Goal: Task Accomplishment & Management: Manage account settings

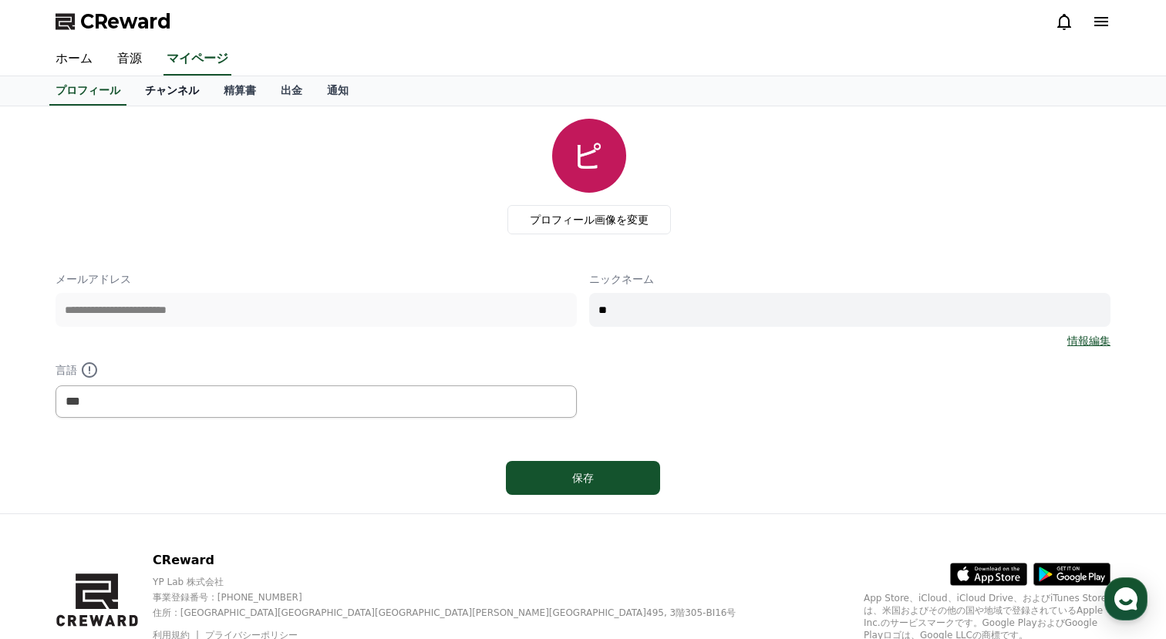
click at [176, 103] on link "チャンネル" at bounding box center [172, 90] width 79 height 29
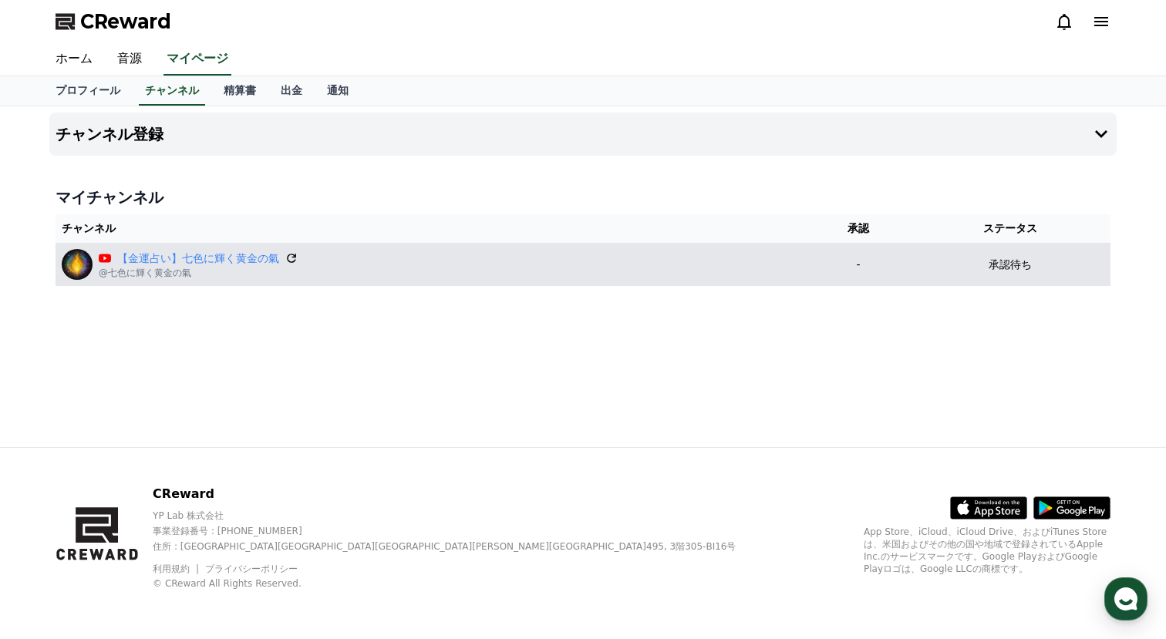
click at [295, 260] on icon at bounding box center [291, 258] width 9 height 9
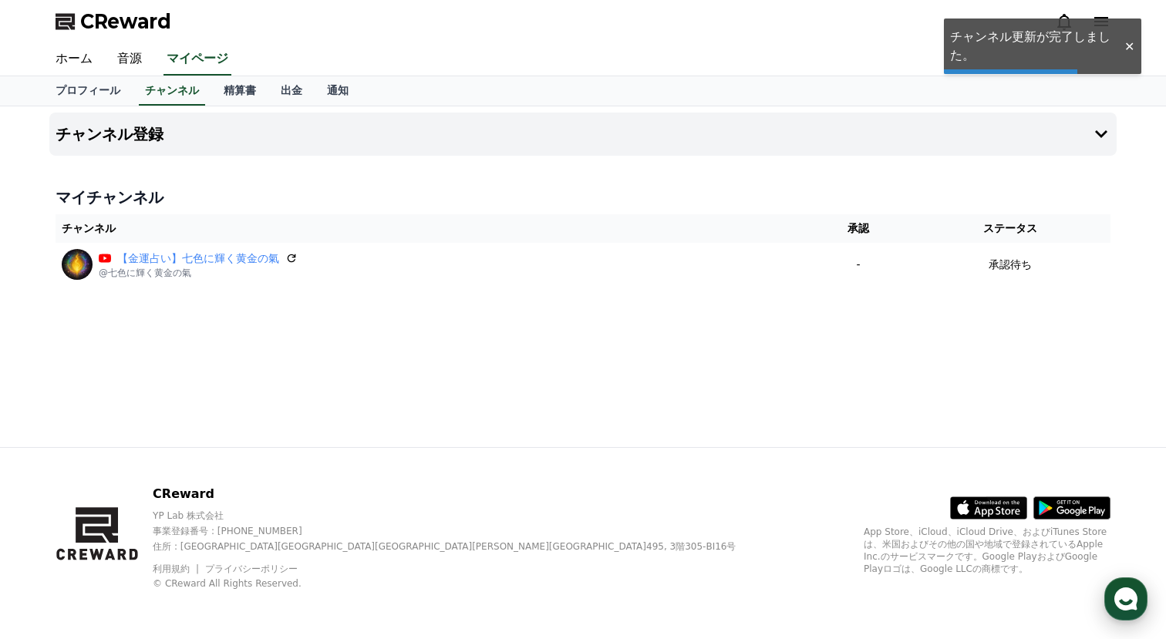
click at [1111, 595] on div "button" at bounding box center [1125, 599] width 43 height 43
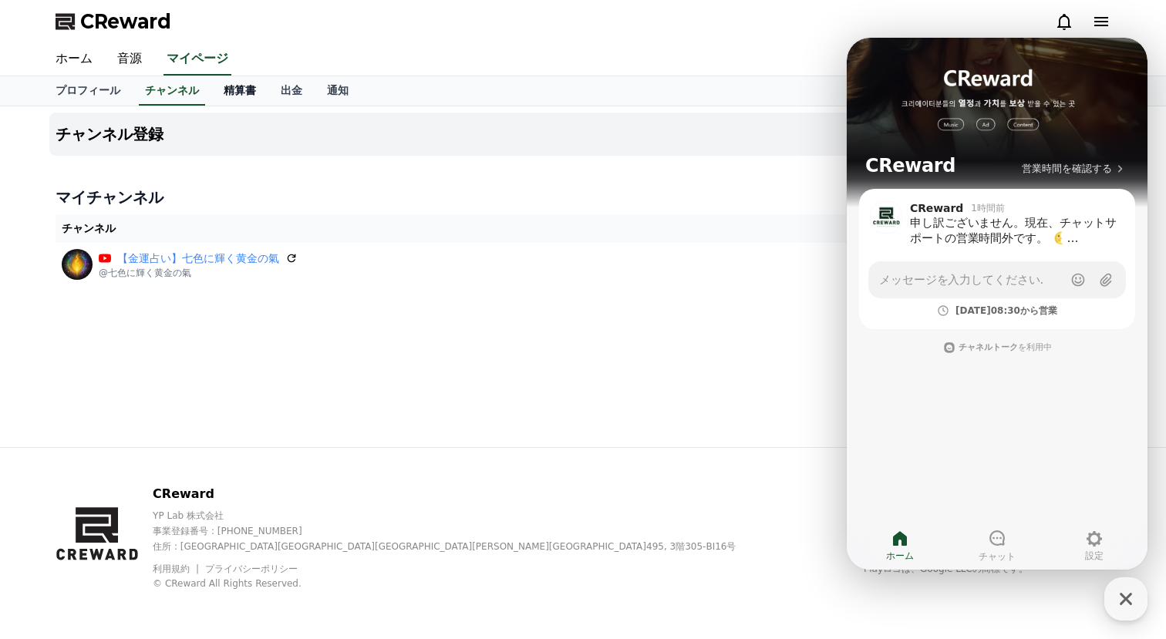
click at [243, 82] on link "精算書" at bounding box center [239, 90] width 57 height 29
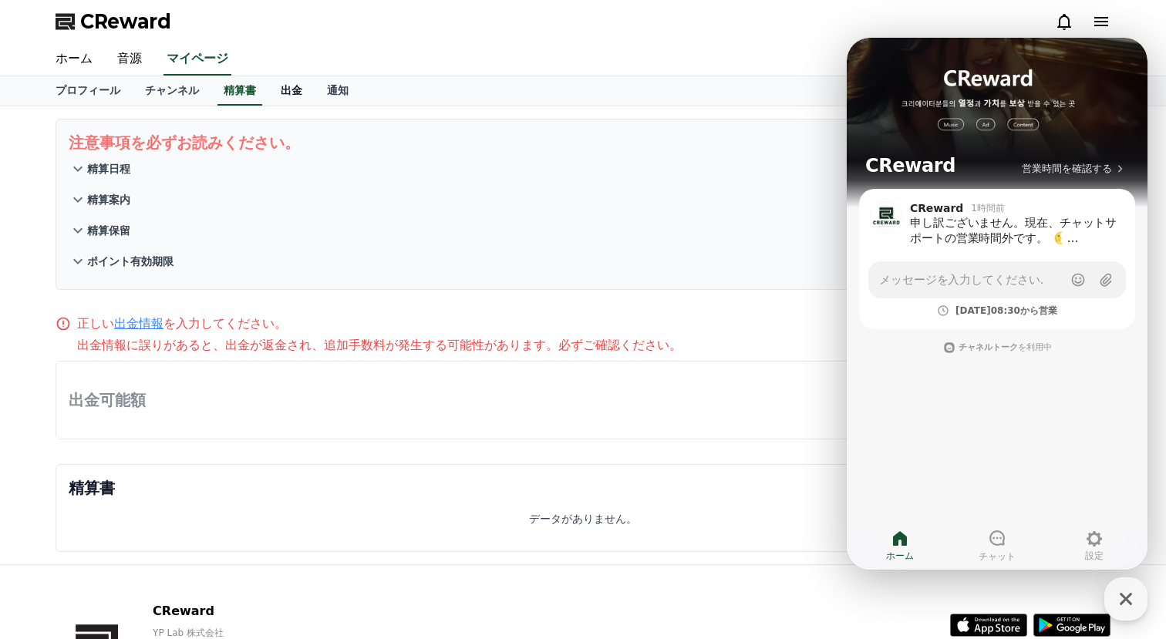
click at [292, 89] on link "出金" at bounding box center [291, 90] width 46 height 29
